Goal: Book appointment/travel/reservation

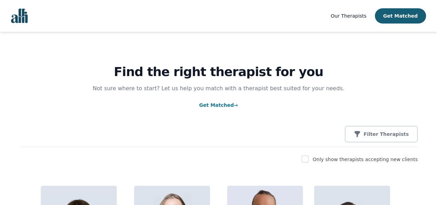
click at [23, 16] on img "Global" at bounding box center [19, 16] width 17 height 15
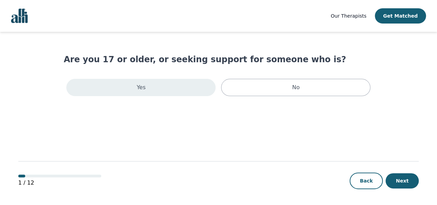
click at [198, 94] on div "Yes" at bounding box center [140, 87] width 149 height 17
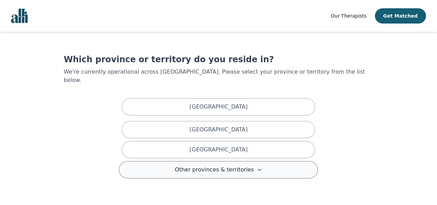
click at [259, 164] on button "Other provinces & territories" at bounding box center [218, 169] width 199 height 17
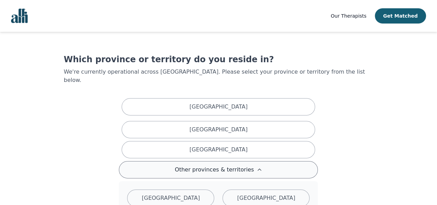
click at [259, 164] on button "Other provinces & territories" at bounding box center [218, 169] width 199 height 17
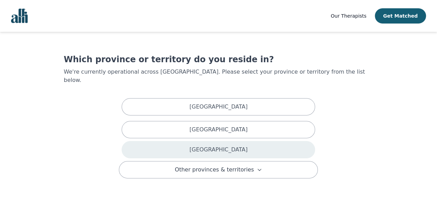
click at [255, 141] on div "[GEOGRAPHIC_DATA]" at bounding box center [218, 149] width 193 height 17
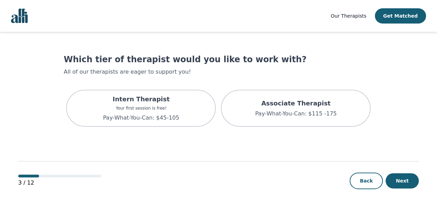
scroll to position [1, 0]
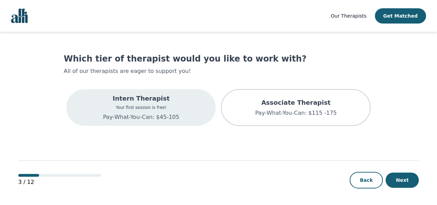
click at [184, 120] on div "Intern Therapist Your first session is free! Pay-What-You-Can: $45-105" at bounding box center [140, 107] width 149 height 37
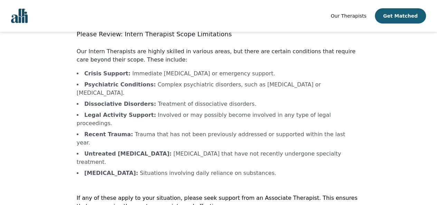
scroll to position [32, 0]
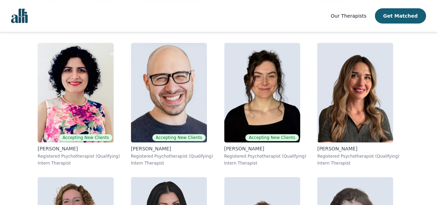
scroll to position [1356, 0]
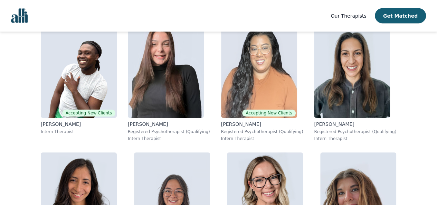
scroll to position [4589, 0]
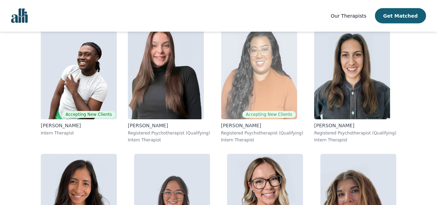
click at [277, 96] on img at bounding box center [259, 69] width 76 height 99
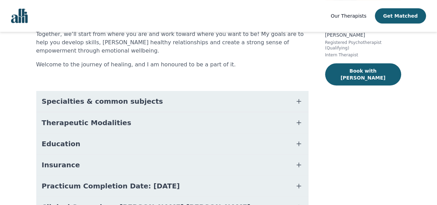
scroll to position [120, 0]
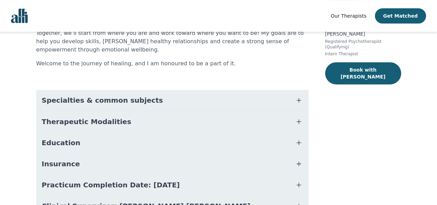
click at [300, 163] on icon "button" at bounding box center [299, 164] width 8 height 8
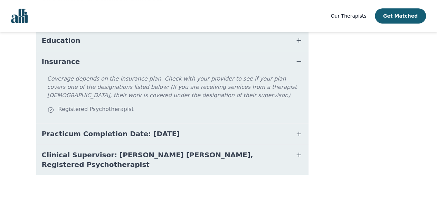
scroll to position [224, 0]
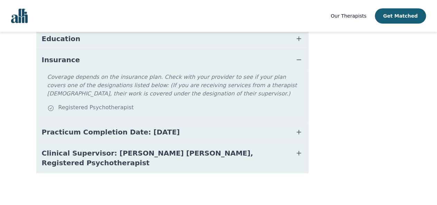
click at [288, 127] on button "Practicum Completion Date: 2025-12-19" at bounding box center [172, 132] width 272 height 21
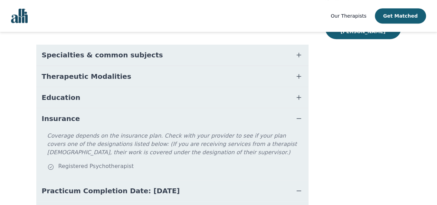
scroll to position [165, 0]
click at [300, 101] on icon "button" at bounding box center [299, 98] width 8 height 8
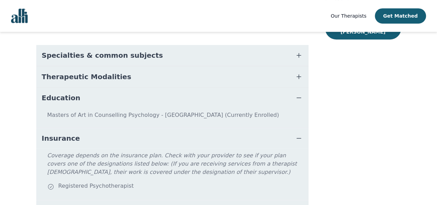
click at [297, 77] on icon "button" at bounding box center [299, 77] width 8 height 8
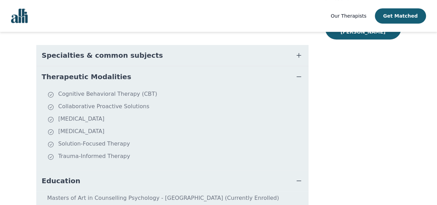
click at [297, 55] on icon "button" at bounding box center [299, 55] width 4 height 4
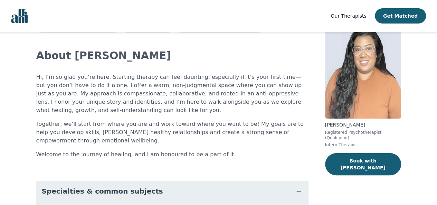
scroll to position [34, 0]
